Goal: Information Seeking & Learning: Find specific fact

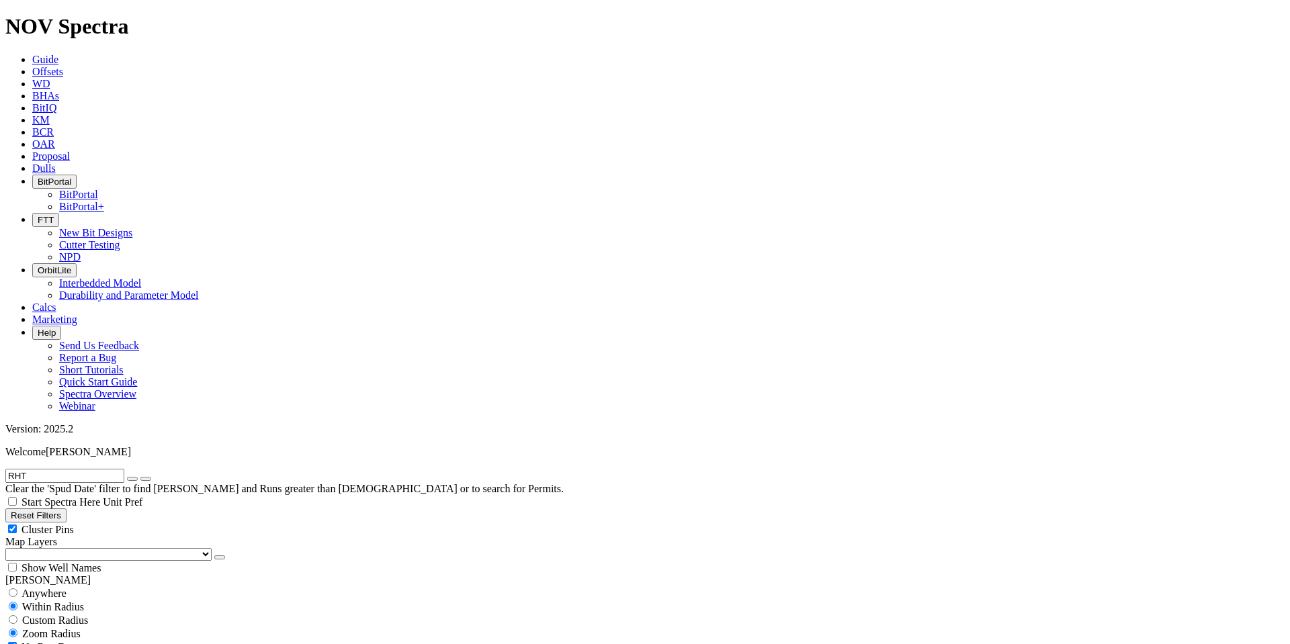
click at [90, 469] on input "RHT" at bounding box center [64, 476] width 119 height 14
click at [89, 469] on input "RHT" at bounding box center [64, 476] width 119 height 14
click at [140, 477] on button "submit" at bounding box center [145, 479] width 11 height 4
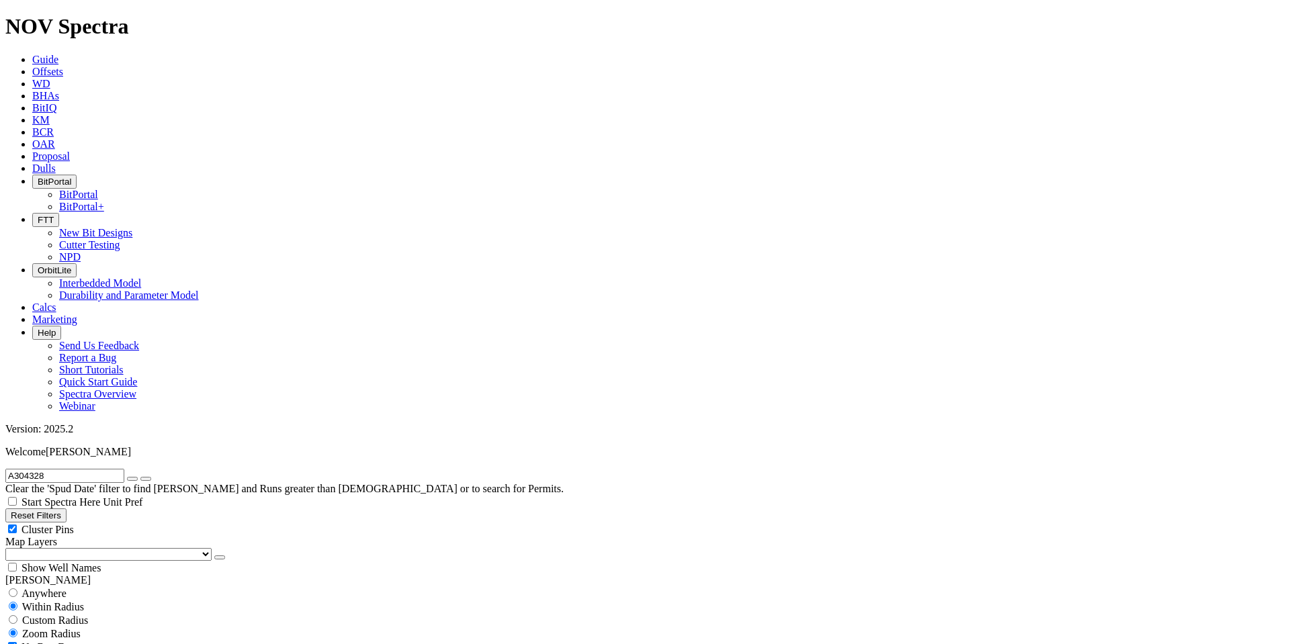
drag, startPoint x: 31, startPoint y: 60, endPoint x: 38, endPoint y: 58, distance: 7.5
click at [31, 469] on input "A304328" at bounding box center [64, 476] width 119 height 14
drag, startPoint x: 56, startPoint y: 56, endPoint x: 5, endPoint y: 56, distance: 50.4
click at [5, 469] on form "A304328" at bounding box center [644, 476] width 1279 height 14
click at [113, 469] on input "A304328" at bounding box center [64, 476] width 119 height 14
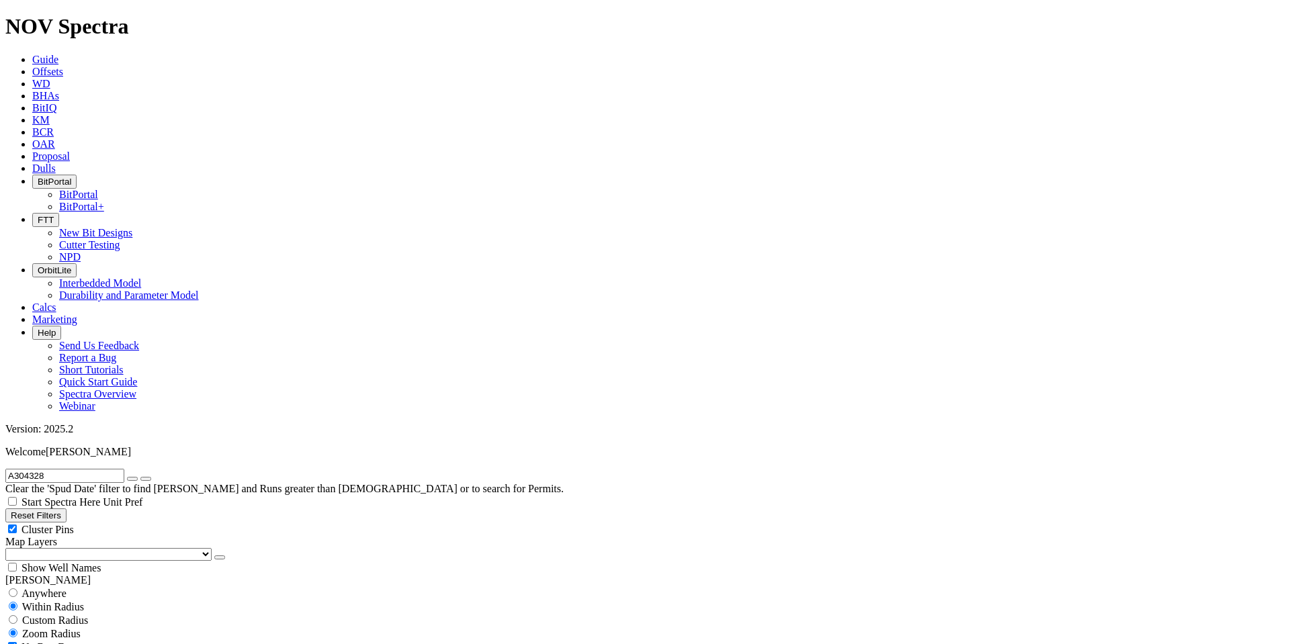
click at [113, 469] on input "A304328" at bounding box center [64, 476] width 119 height 14
paste input "28777"
type input "A287778"
click at [58, 588] on span "Anywhere" at bounding box center [43, 593] width 45 height 11
radio input "true"
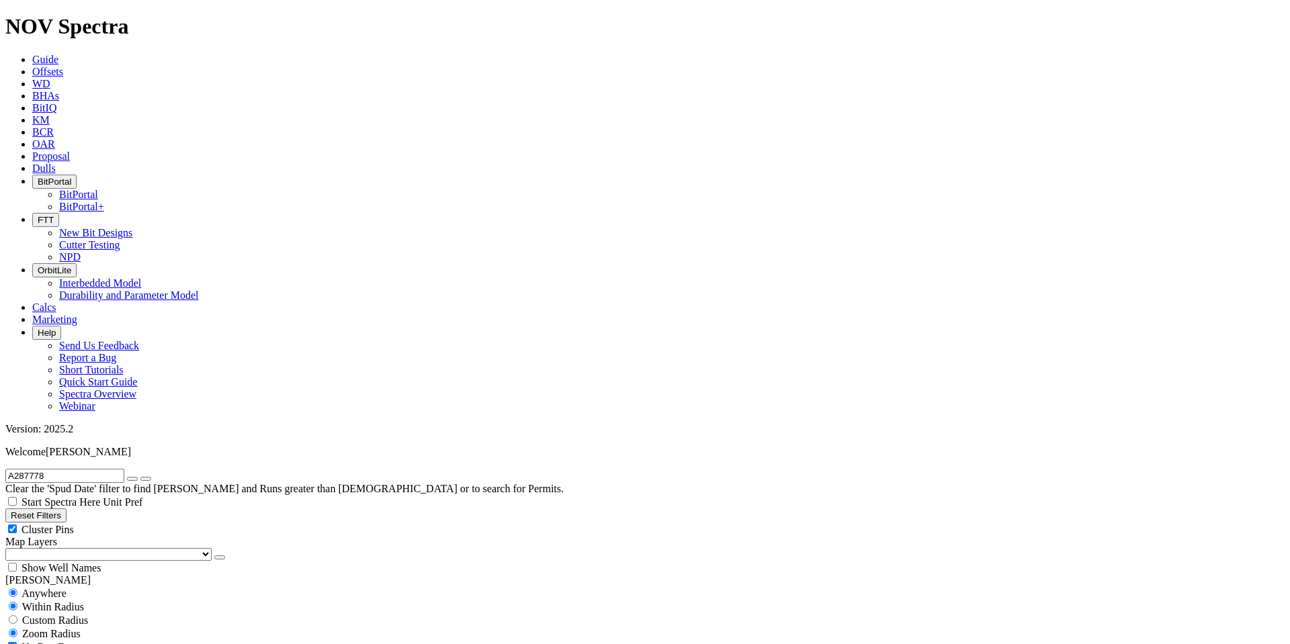
radio input "false"
click at [81, 469] on input "A287778" at bounding box center [64, 476] width 119 height 14
click at [85, 469] on input "OMO-142" at bounding box center [64, 476] width 119 height 14
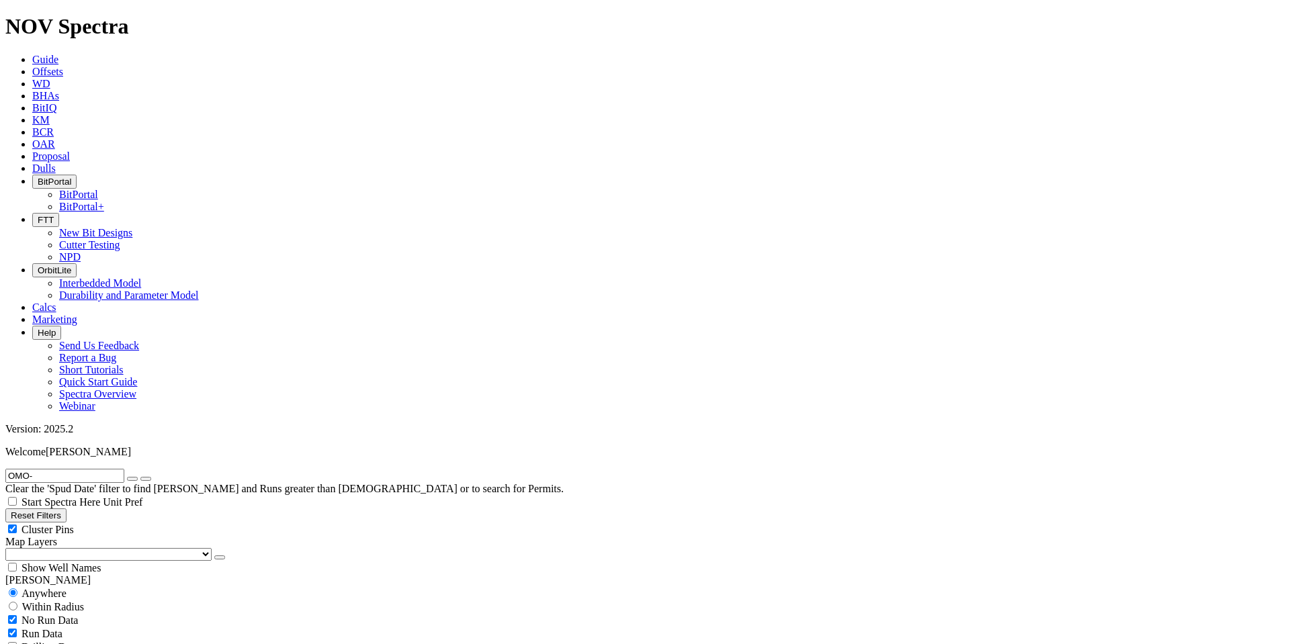
click at [140, 477] on button "submit" at bounding box center [145, 479] width 11 height 4
click at [67, 469] on input "OMO" at bounding box center [64, 476] width 119 height 14
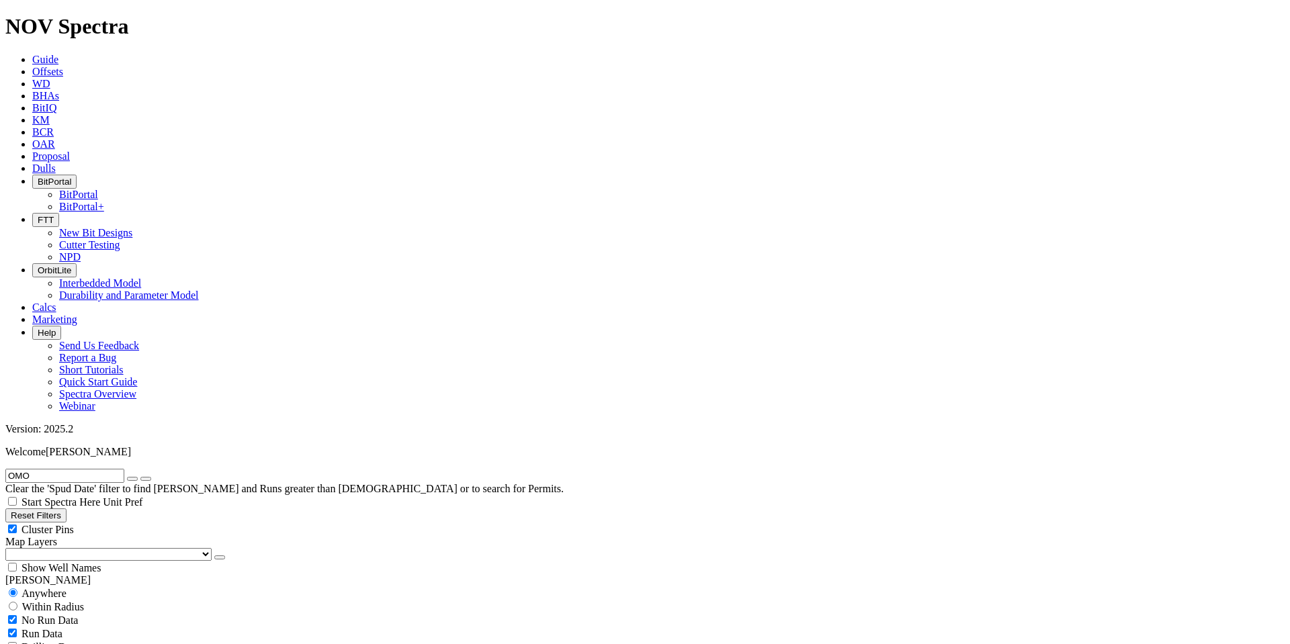
paste input "A291566"
click at [146, 479] on icon "submit" at bounding box center [146, 479] width 0 height 0
click at [67, 469] on input "A291566" at bounding box center [64, 476] width 119 height 14
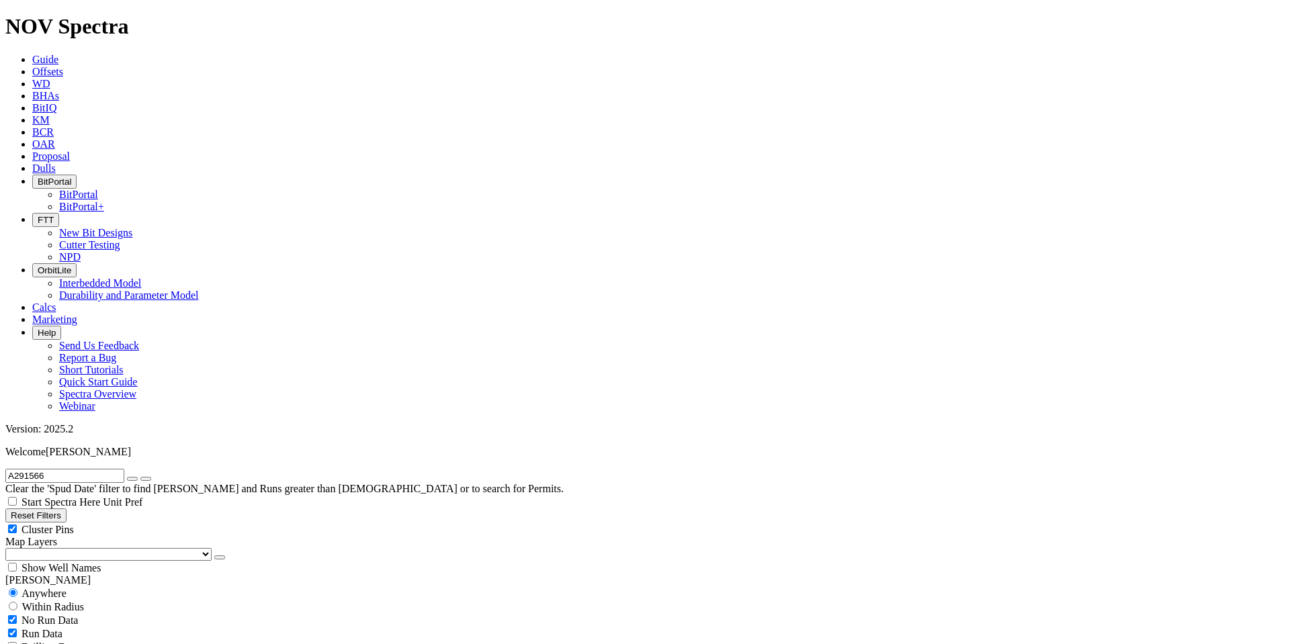
paste input "89664"
click at [140, 477] on button "submit" at bounding box center [145, 479] width 11 height 4
click at [77, 469] on input "A289664" at bounding box center [64, 476] width 119 height 14
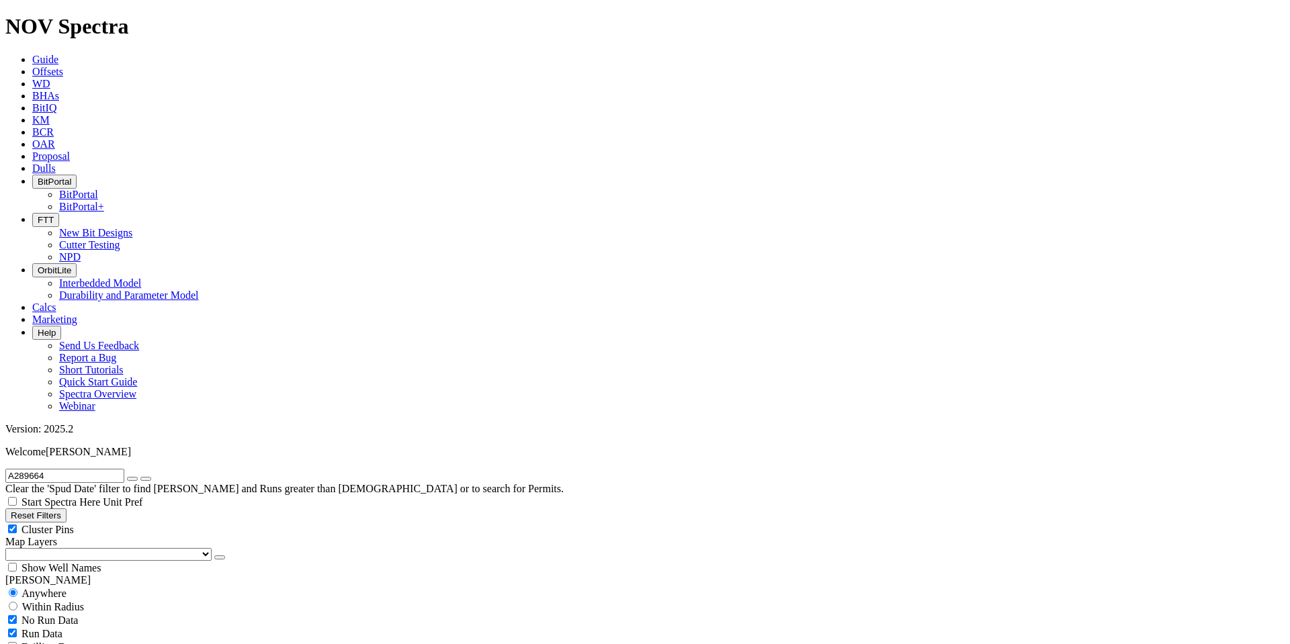
paste input "HFT-42"
click at [146, 479] on icon "submit" at bounding box center [146, 479] width 0 height 0
drag, startPoint x: 56, startPoint y: 60, endPoint x: 9, endPoint y: 53, distance: 46.9
click at [9, 469] on input "HFT-42" at bounding box center [64, 476] width 119 height 14
click at [72, 469] on input "HFT-42" at bounding box center [64, 476] width 119 height 14
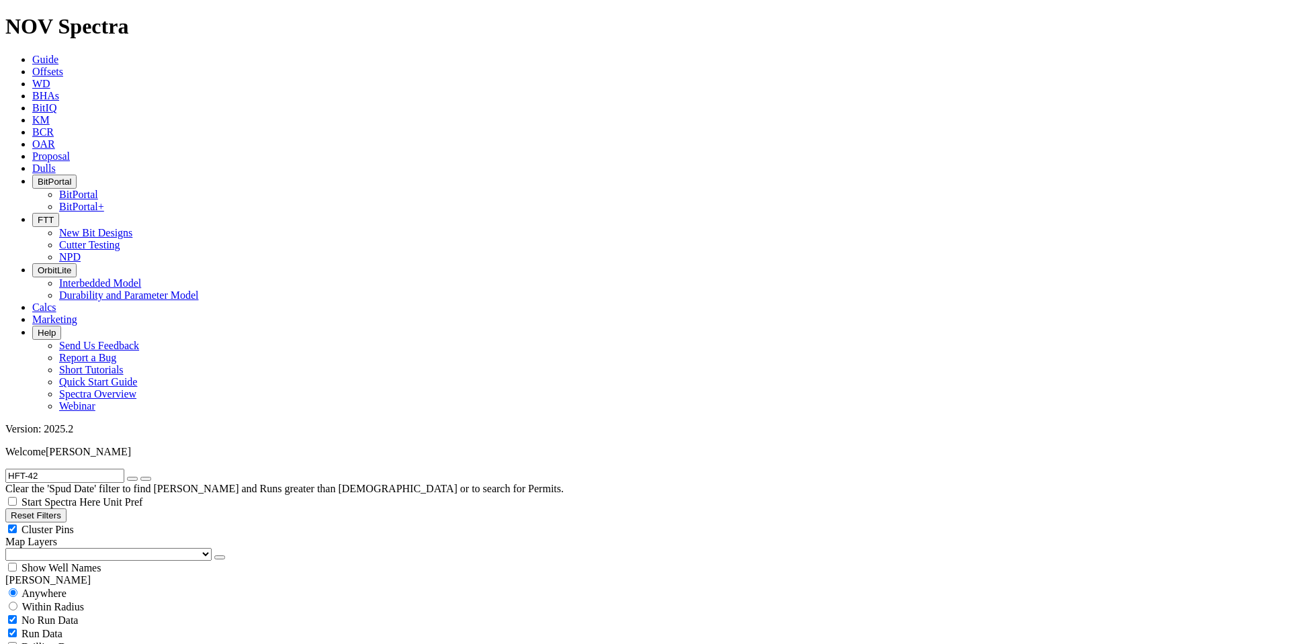
click at [72, 469] on input "HFT-42" at bounding box center [64, 476] width 119 height 14
paste input "A283806"
type input "A283806"
click at [140, 477] on button "submit" at bounding box center [145, 479] width 11 height 4
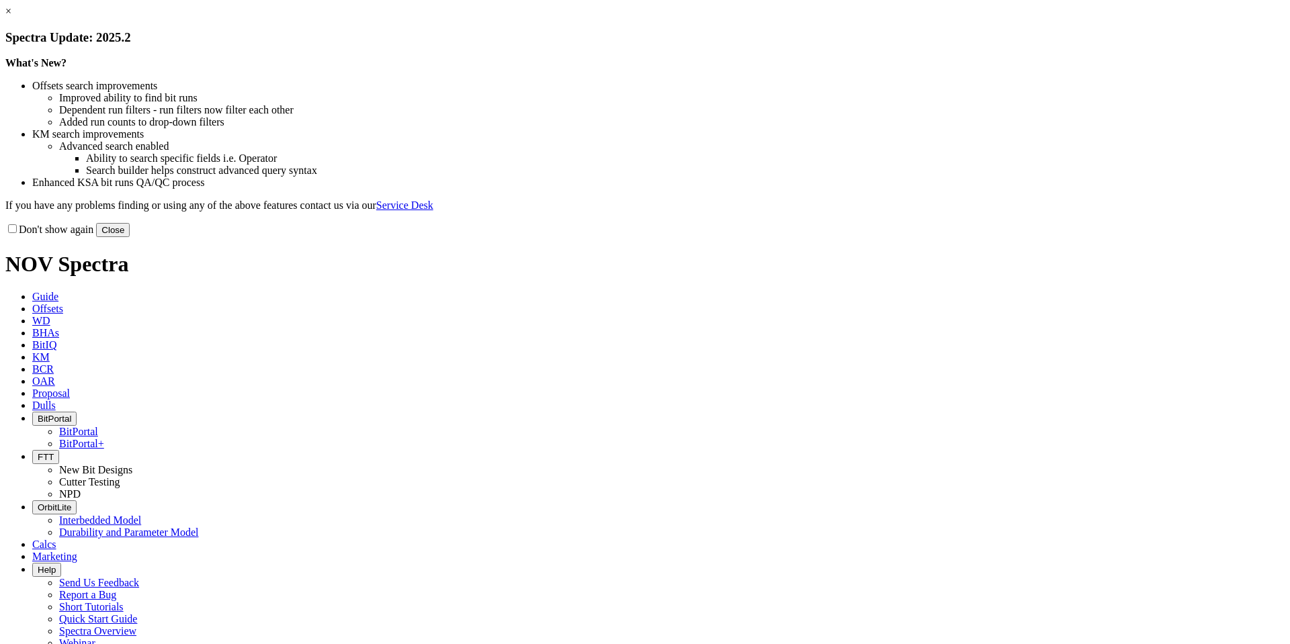
click at [130, 237] on button "Close" at bounding box center [113, 230] width 34 height 14
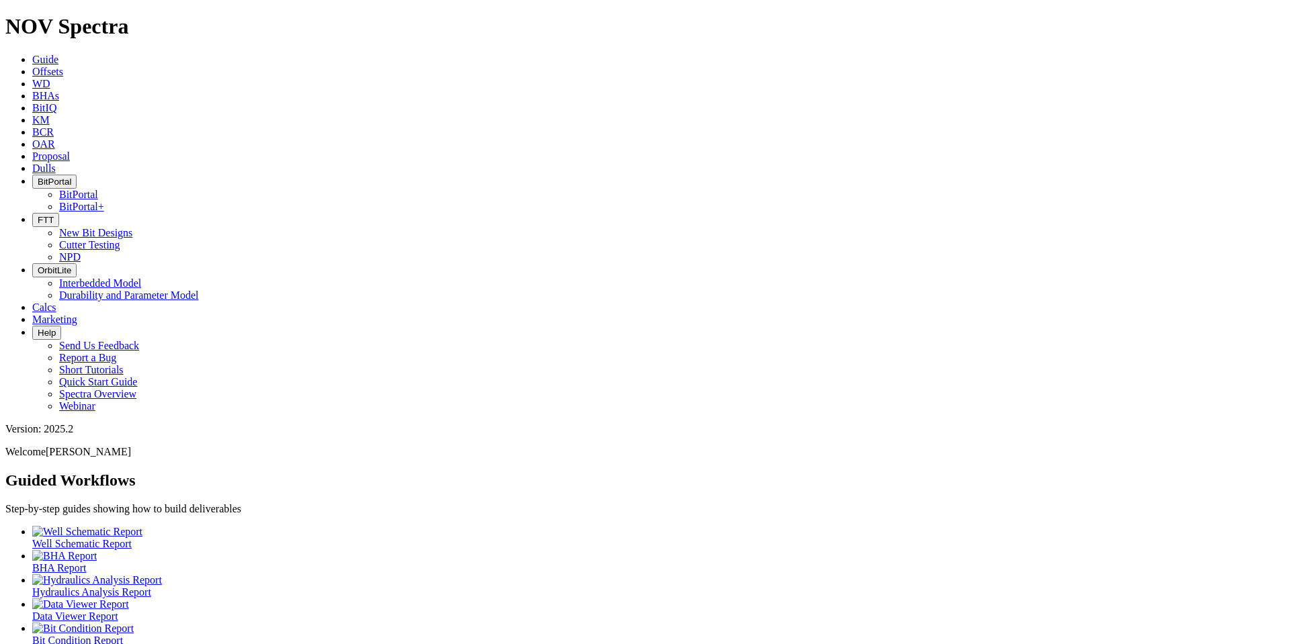
click at [63, 66] on span "Offsets" at bounding box center [47, 71] width 31 height 11
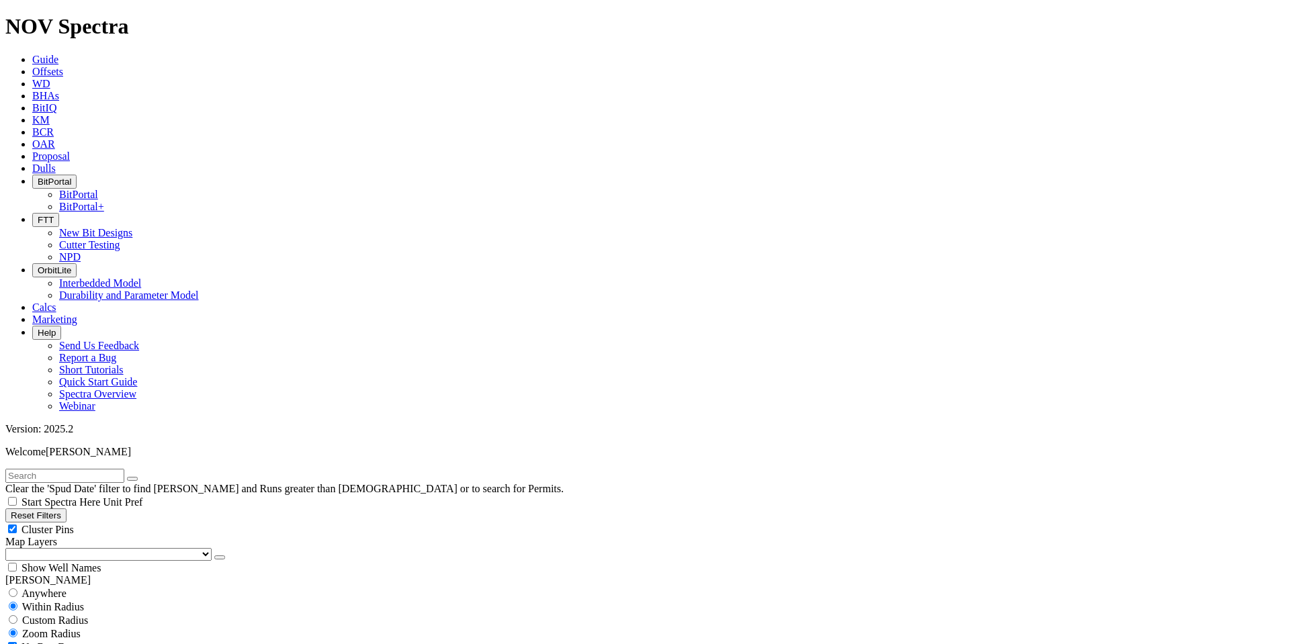
click at [89, 469] on input "text" at bounding box center [64, 476] width 119 height 14
type input "HFT"
click at [17, 588] on input "radio" at bounding box center [13, 592] width 9 height 9
radio input "true"
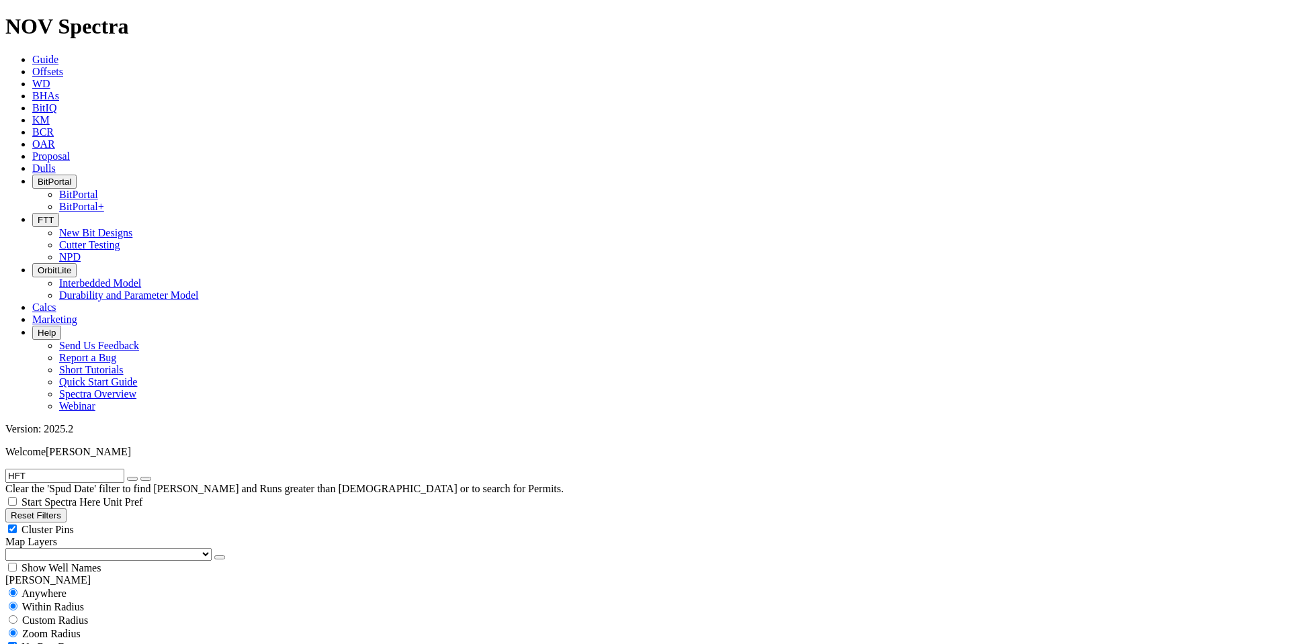
radio input "false"
click at [81, 469] on input "HFT" at bounding box center [64, 476] width 119 height 14
click at [140, 477] on button "submit" at bounding box center [145, 479] width 11 height 4
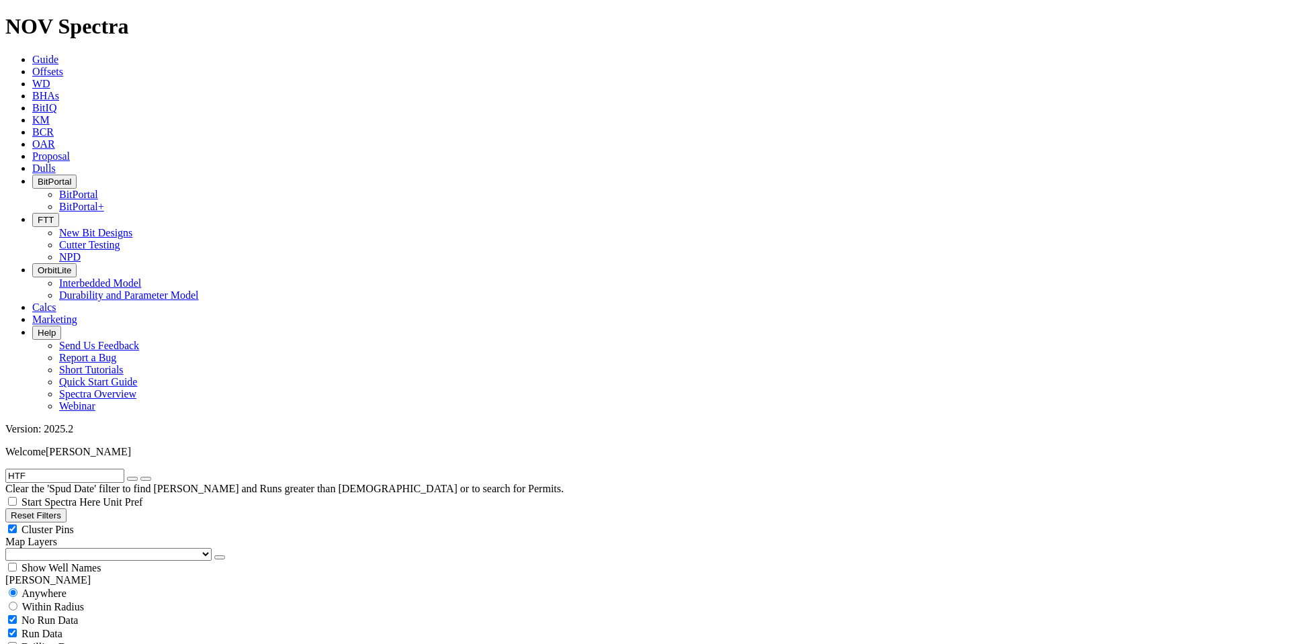
click at [64, 469] on input "HTF" at bounding box center [64, 476] width 119 height 14
click at [140, 477] on button "submit" at bounding box center [145, 479] width 11 height 4
click at [58, 469] on input "HTF-42" at bounding box center [64, 476] width 119 height 14
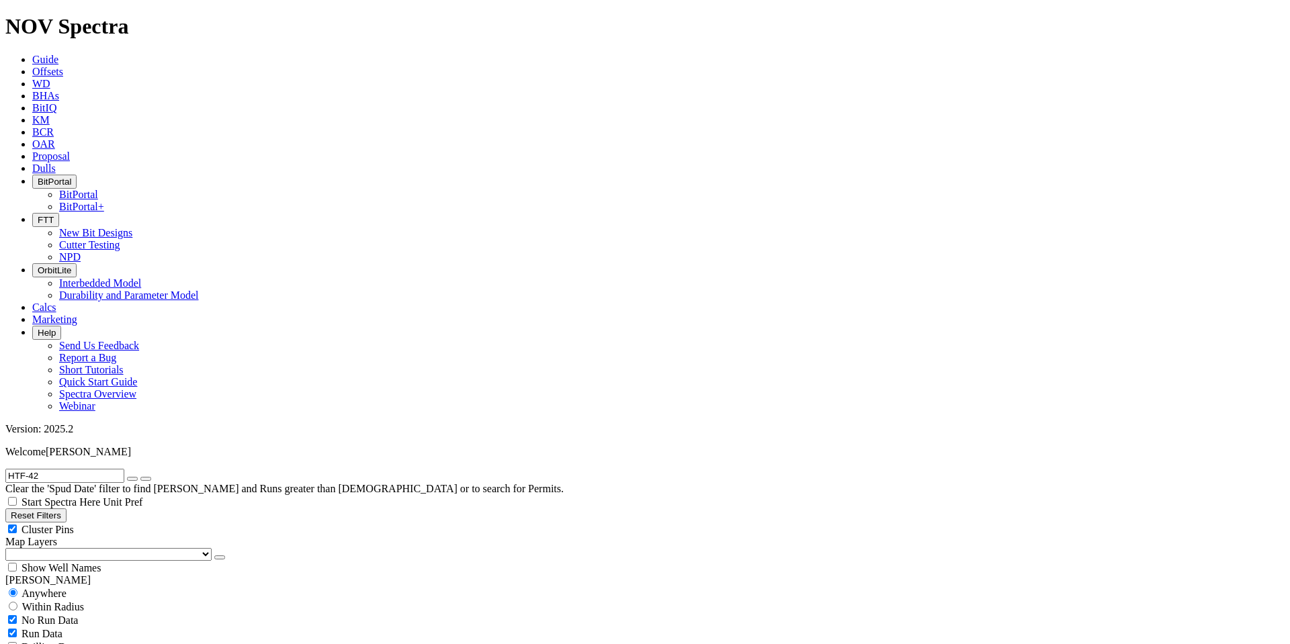
click at [58, 469] on input "HTF-42" at bounding box center [64, 476] width 119 height 14
click at [60, 469] on input "HTF-42" at bounding box center [64, 476] width 119 height 14
paste input "ISA-301"
click at [146, 479] on icon "submit" at bounding box center [146, 479] width 0 height 0
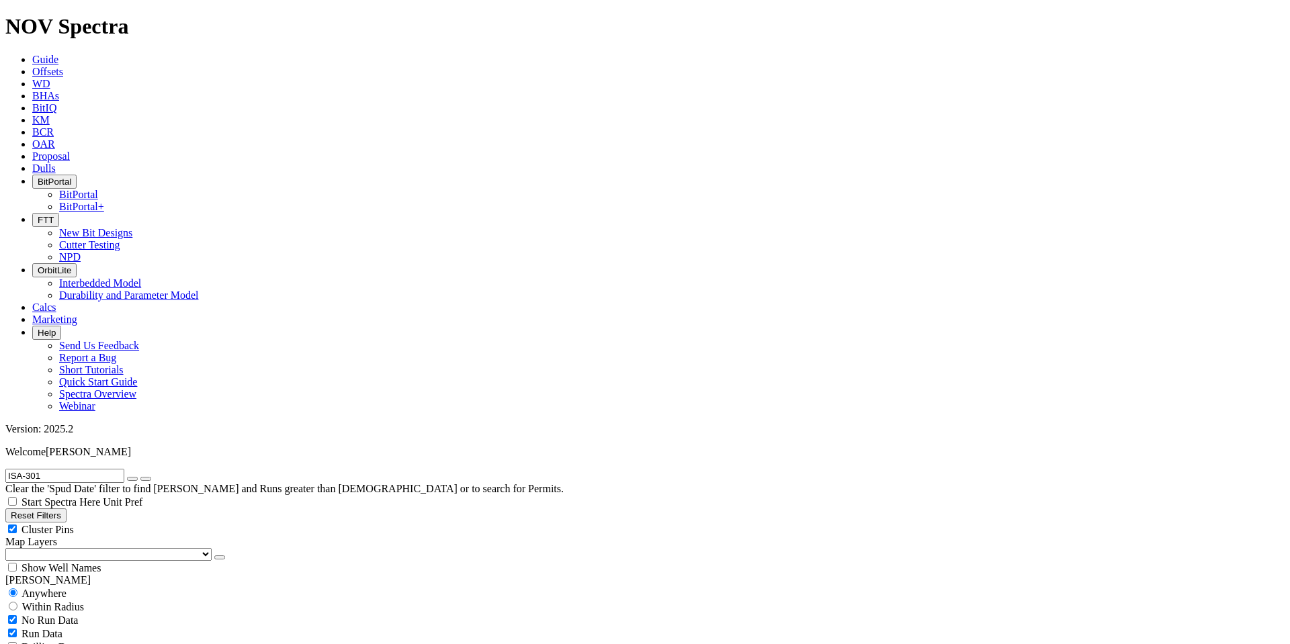
click at [56, 469] on input "ISA-301" at bounding box center [64, 476] width 119 height 14
click at [140, 477] on button "submit" at bounding box center [145, 479] width 11 height 4
click at [77, 469] on input "ISA" at bounding box center [64, 476] width 119 height 14
click at [140, 477] on button "submit" at bounding box center [145, 479] width 11 height 4
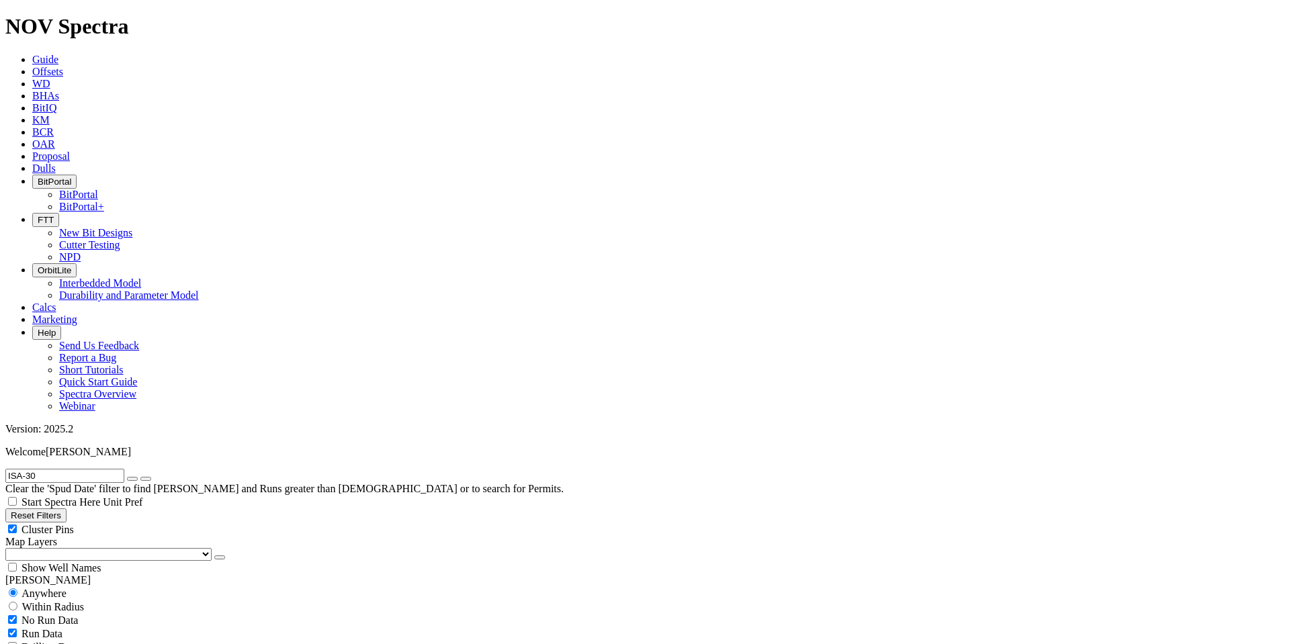
click at [69, 469] on input "ISA-30" at bounding box center [64, 476] width 119 height 14
click at [140, 477] on button "submit" at bounding box center [145, 479] width 11 height 4
click at [69, 469] on input "ISA-304" at bounding box center [64, 476] width 119 height 14
click at [140, 477] on button "submit" at bounding box center [145, 479] width 11 height 4
drag, startPoint x: 69, startPoint y: 56, endPoint x: -1, endPoint y: 64, distance: 69.6
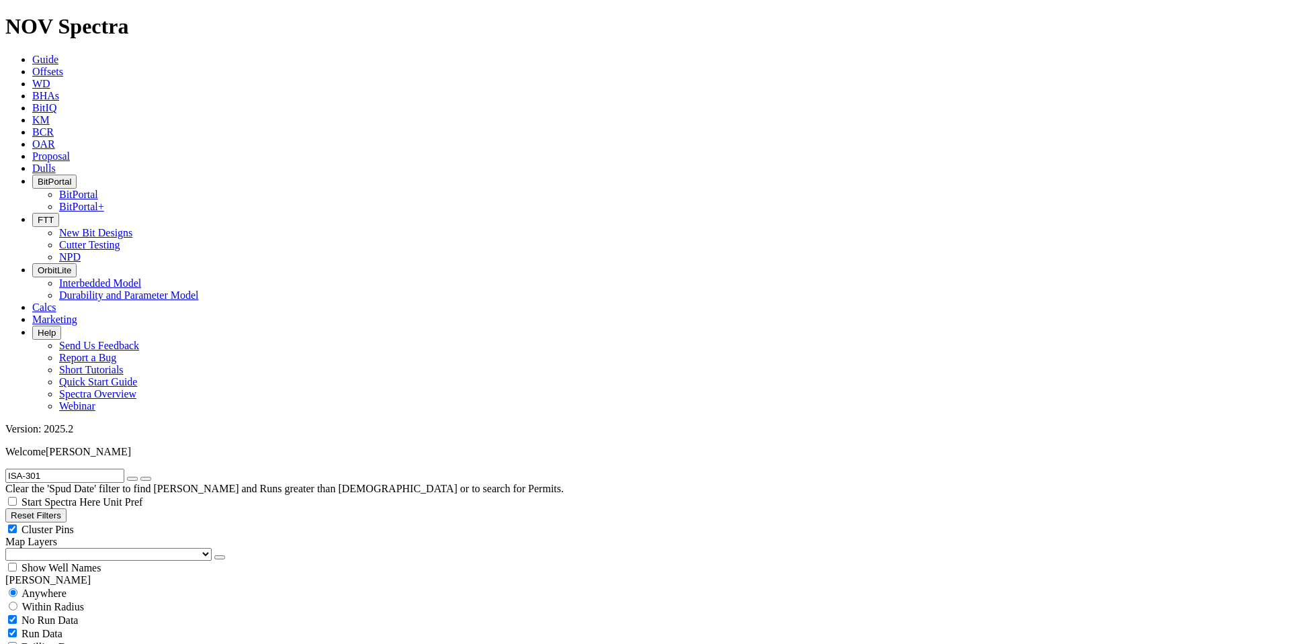
click at [140, 477] on button "submit" at bounding box center [145, 479] width 11 height 4
click at [89, 469] on input "OMK-853" at bounding box center [64, 476] width 119 height 14
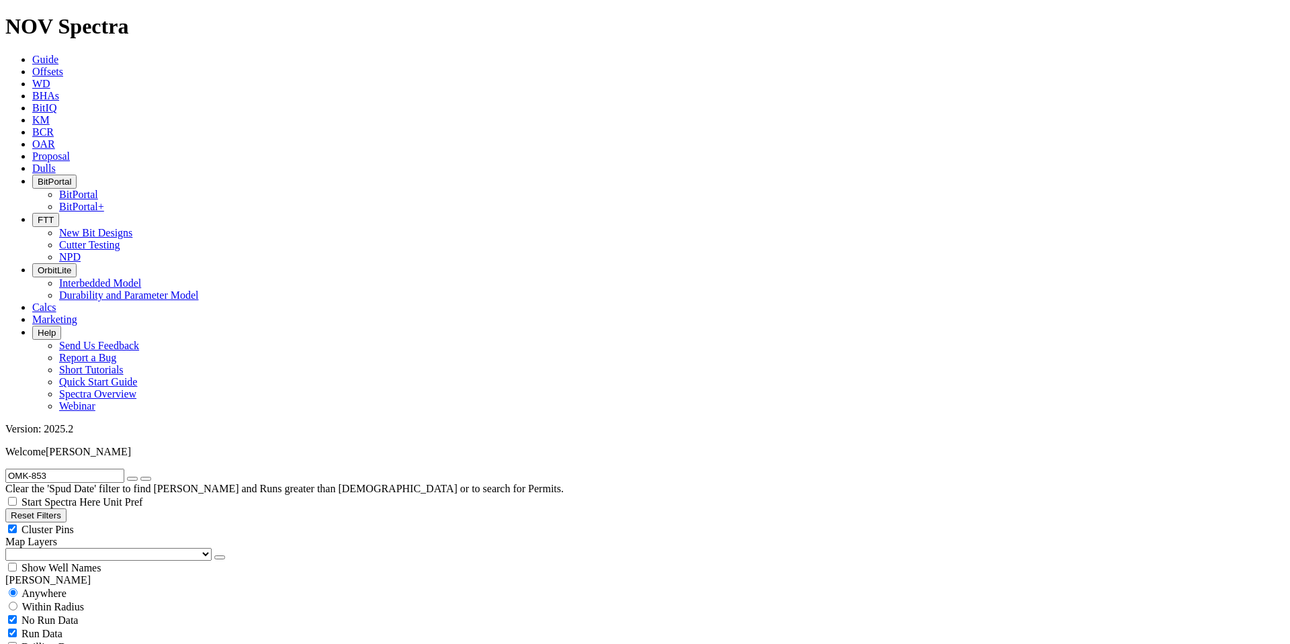
click at [89, 469] on input "OMK-853" at bounding box center [64, 476] width 119 height 14
click at [86, 469] on input "OMK-853" at bounding box center [64, 476] width 119 height 14
paste input "L-851"
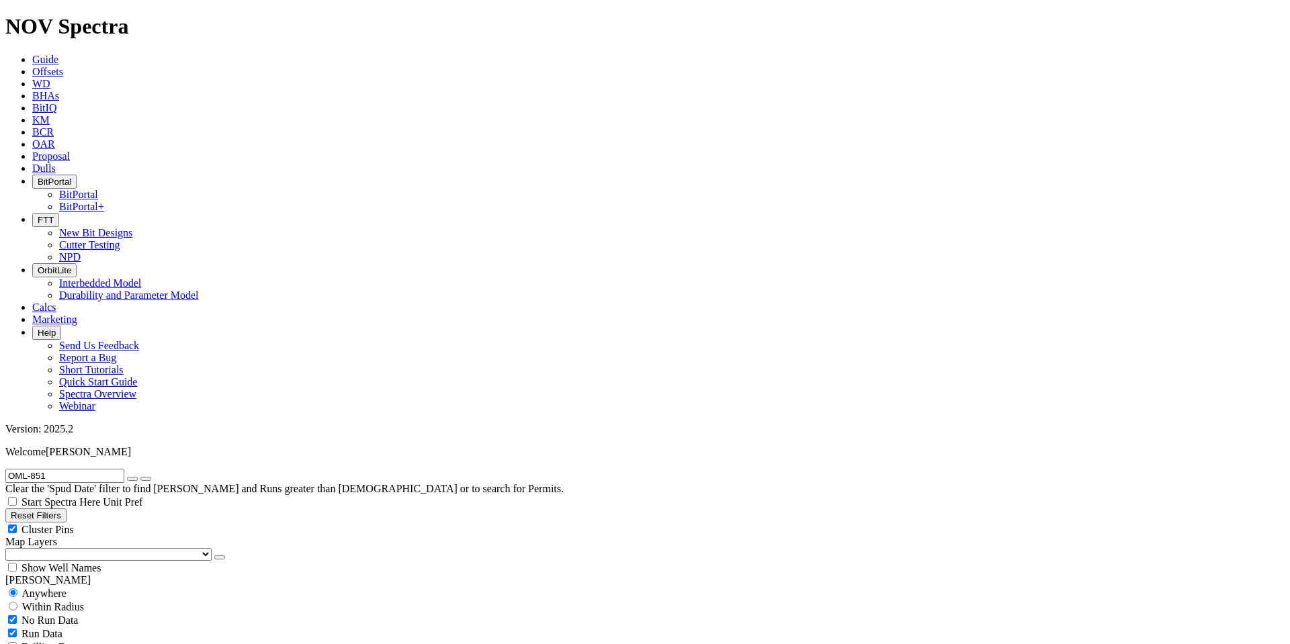
type input "OML-851"
click at [146, 479] on icon "submit" at bounding box center [146, 479] width 0 height 0
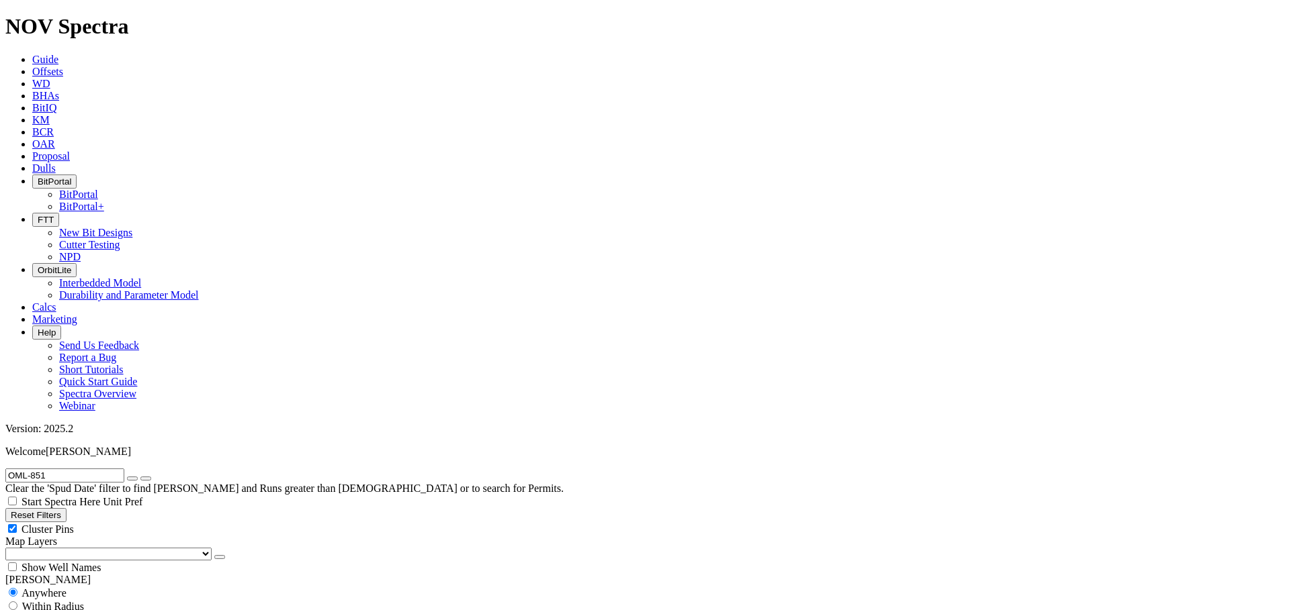
radio input "false"
radio input "true"
